Goal: Task Accomplishment & Management: Manage account settings

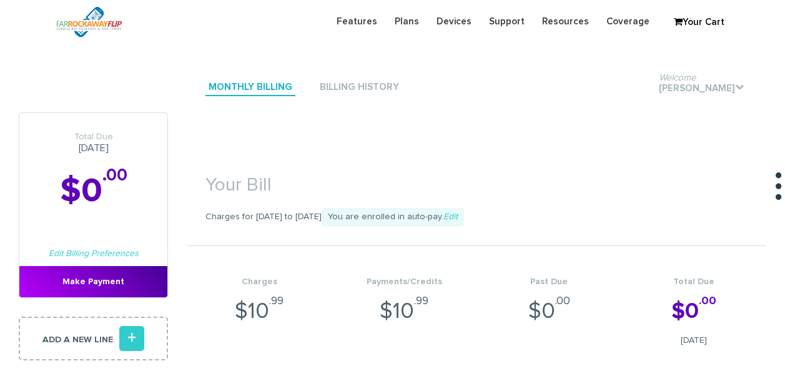
scroll to position [500, 0]
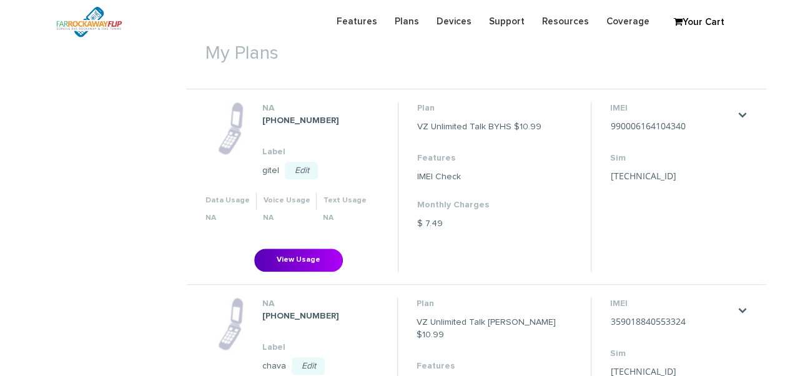
scroll to position [418, 0]
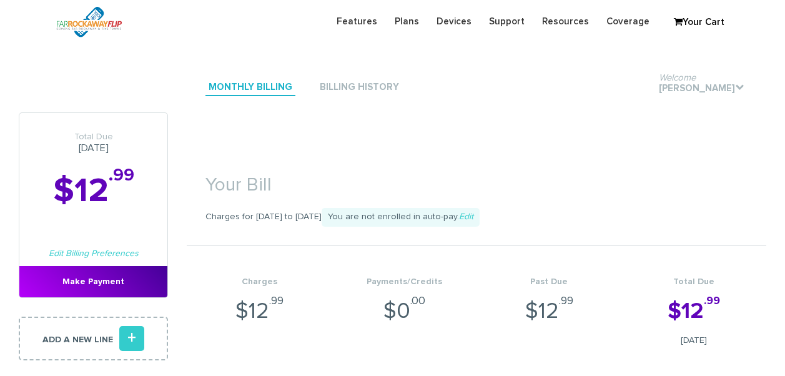
scroll to position [125, 0]
